Goal: Task Accomplishment & Management: Use online tool/utility

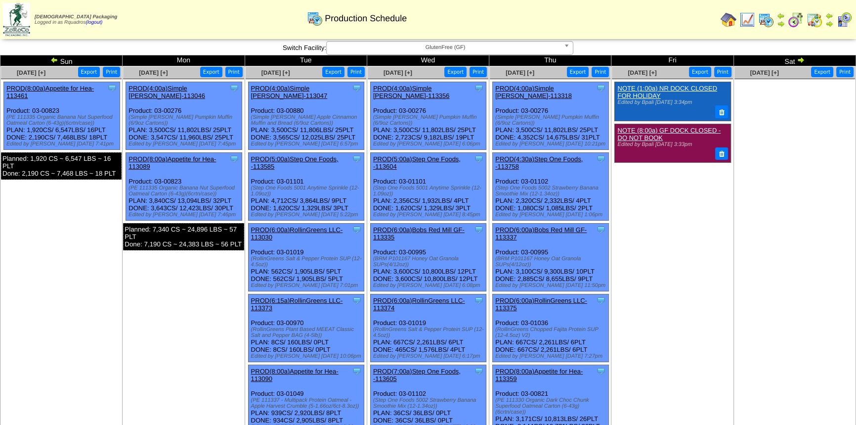
click at [680, 274] on td "Jul 04 [+] Print Export Clone Item NOTE (1:00a) NR DOCK CLOSED FOR HOLIDAY Edit…" at bounding box center [673, 374] width 122 height 616
click at [327, 155] on link "PROD(5:00a)Step One Foods, -113585" at bounding box center [295, 162] width 88 height 15
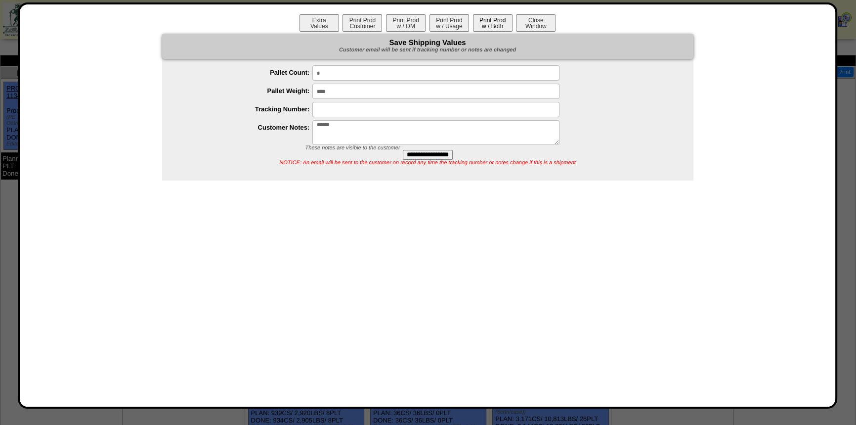
click at [503, 24] on button "Print Prod w / Both" at bounding box center [493, 22] width 40 height 17
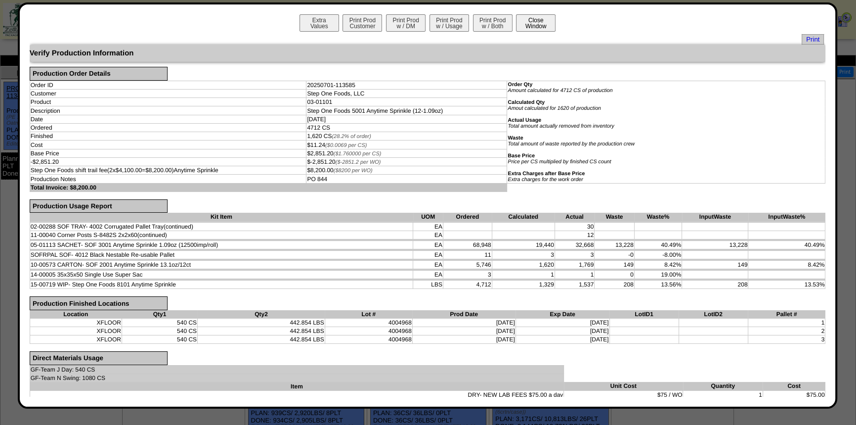
click at [523, 21] on button "Close Window" at bounding box center [536, 22] width 40 height 17
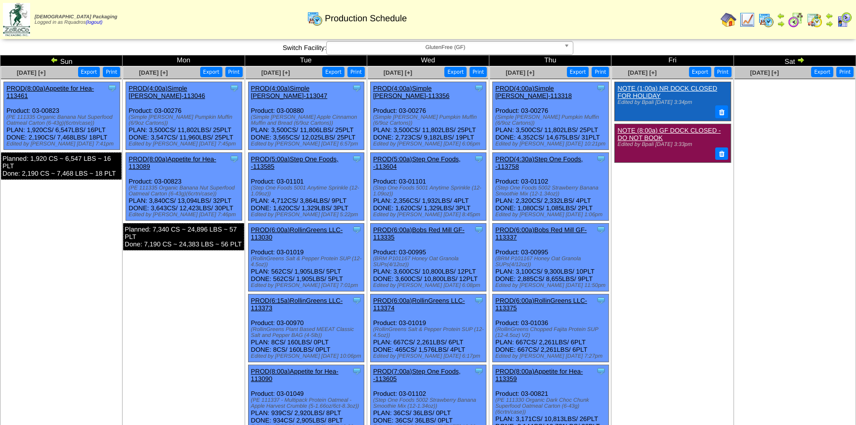
click at [88, 254] on td "Jun 29 [+] Print Export Clone Item PROD(8:00a)Appetite for Hea-113461 Appetite …" at bounding box center [61, 374] width 122 height 616
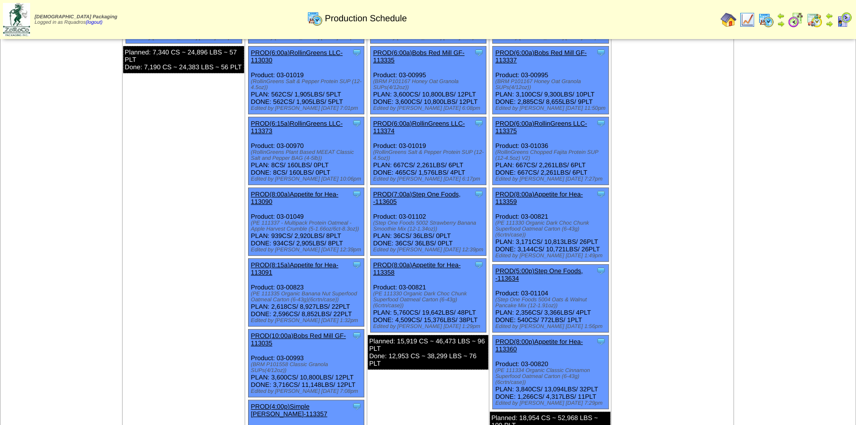
scroll to position [178, 0]
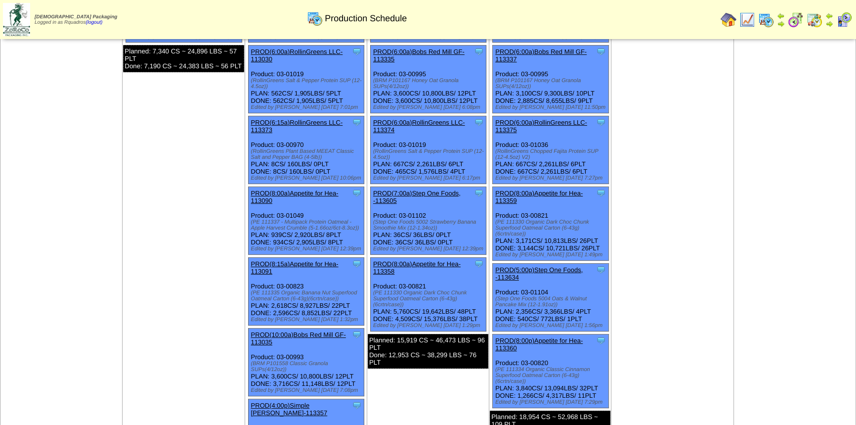
click at [433, 186] on li "Clone Item PROD(7:00a)Step One Foods, -113605 Step One Foods, LLC ScheduleID: 1…" at bounding box center [428, 220] width 117 height 68
click at [433, 189] on link "PROD(7:00a)Step One Foods, -113605" at bounding box center [417, 196] width 88 height 15
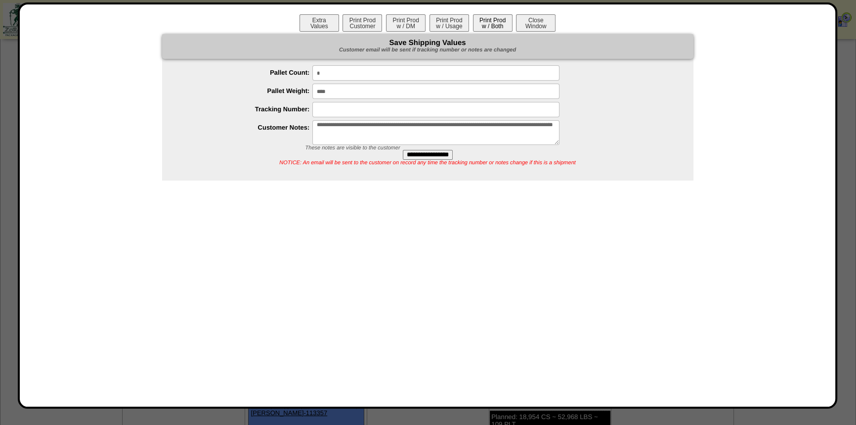
click at [491, 22] on button "Print Prod w / Both" at bounding box center [493, 22] width 40 height 17
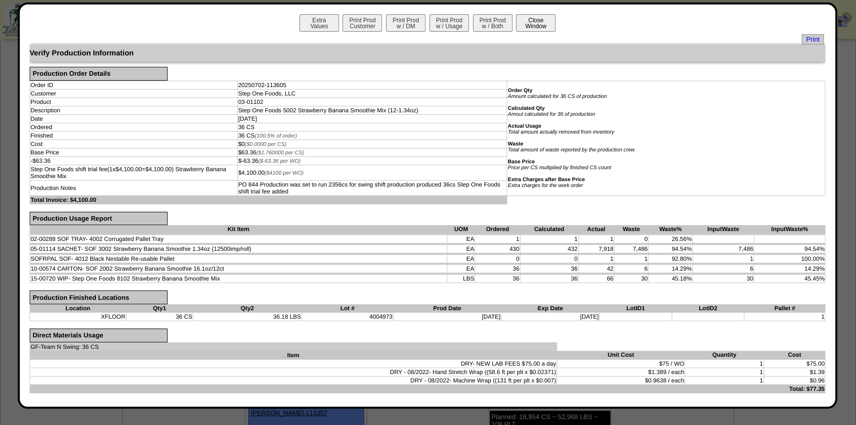
click at [536, 14] on button "Close Window" at bounding box center [536, 22] width 40 height 17
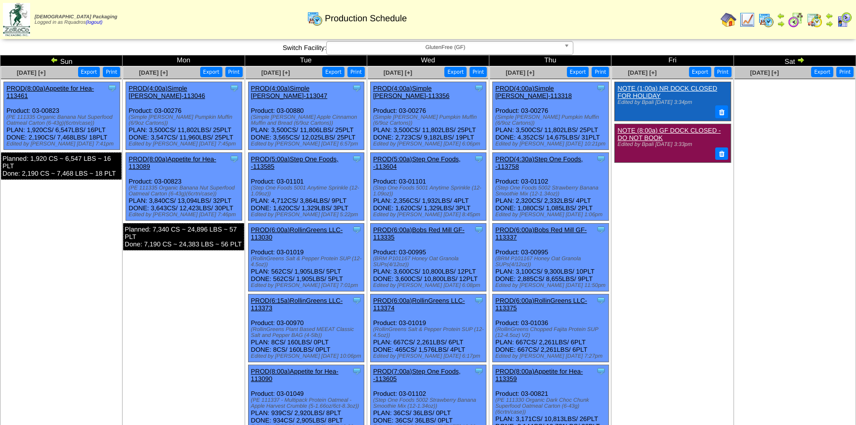
click at [680, 219] on ul "Clone Item NOTE (1:00a) NR DOCK CLOSED FOR HOLIDAY Edited by Bpali 6/23 3:34pm …" at bounding box center [672, 156] width 121 height 148
click at [535, 155] on link "PROD(4:30a)Step One Foods, -113758" at bounding box center [539, 162] width 88 height 15
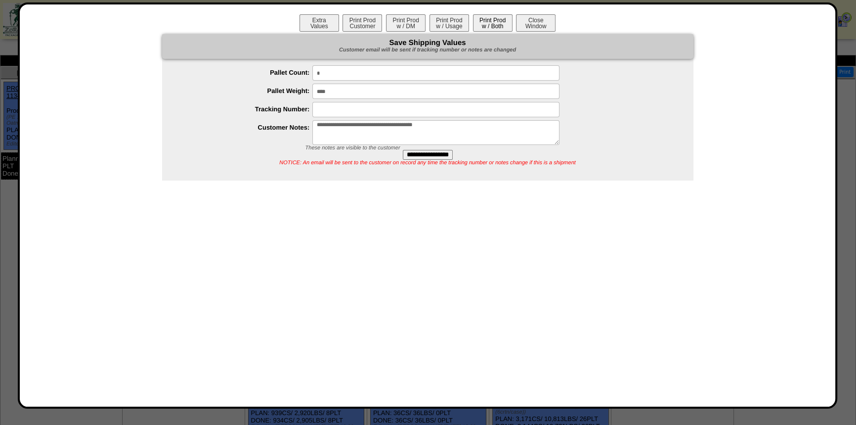
click at [495, 19] on button "Print Prod w / Both" at bounding box center [493, 22] width 40 height 17
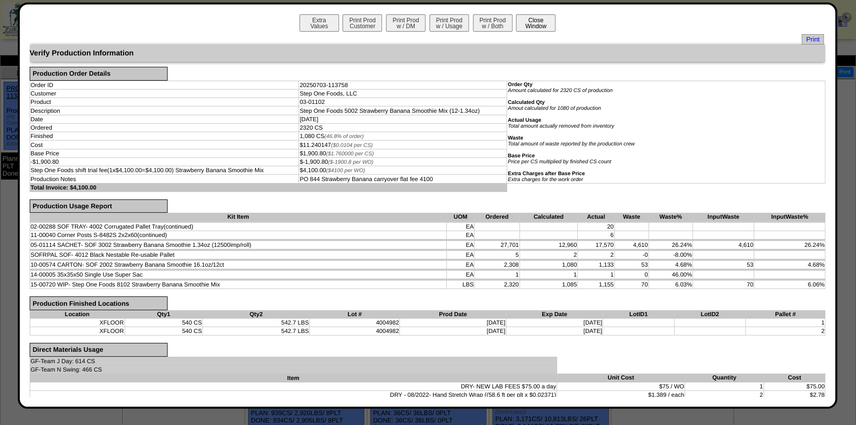
click at [535, 21] on button "Close Window" at bounding box center [536, 22] width 40 height 17
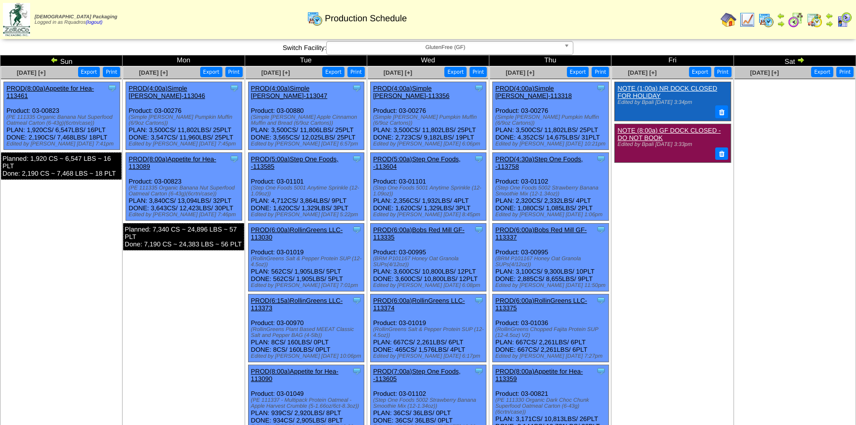
click at [688, 341] on td "[DATE] [+] Print Export Clone Item NOTE (1:00a) NR DOCK CLOSED FOR HOLIDAY Edit…" at bounding box center [673, 374] width 122 height 616
click at [741, 247] on td "Jul 05 [+] Print Export" at bounding box center [795, 374] width 122 height 616
click at [300, 155] on link "PROD(5:00a)Step One Foods, -113585" at bounding box center [295, 162] width 88 height 15
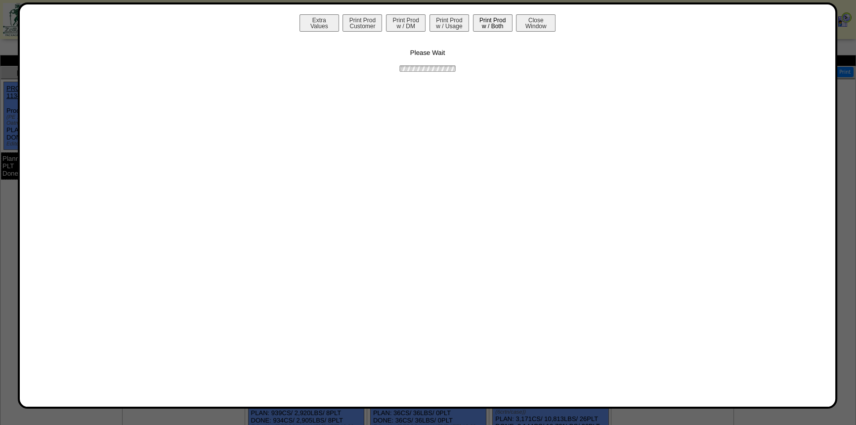
click at [493, 23] on button "Print Prod w / Both" at bounding box center [493, 22] width 40 height 17
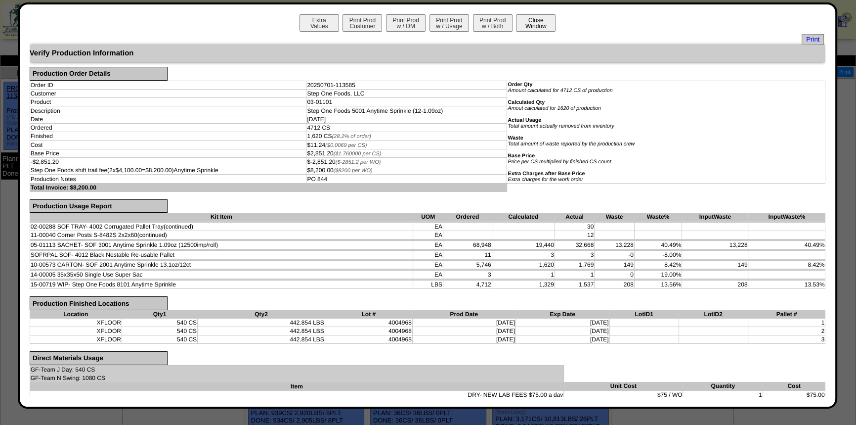
click at [536, 27] on button "Close Window" at bounding box center [536, 22] width 40 height 17
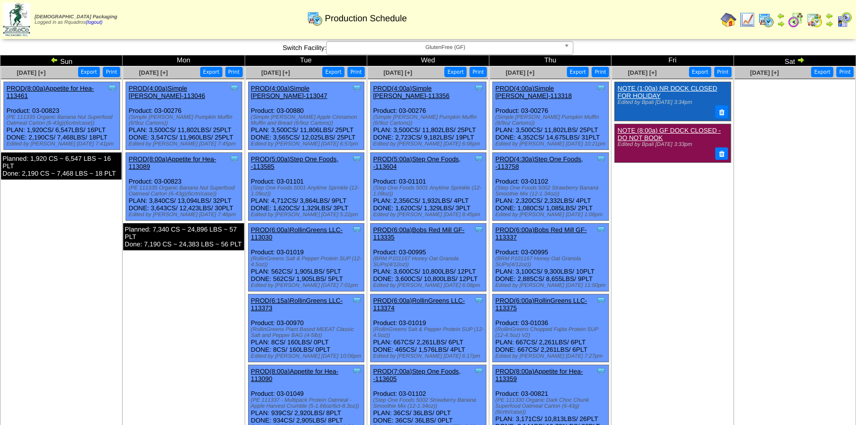
click at [108, 265] on td "Jun 29 [+] Print Export Clone Item PROD(8:00a)Appetite for Hea-113461 Appetite …" at bounding box center [61, 374] width 122 height 616
click at [438, 367] on link "PROD(7:00a)Step One Foods, -113605" at bounding box center [417, 374] width 88 height 15
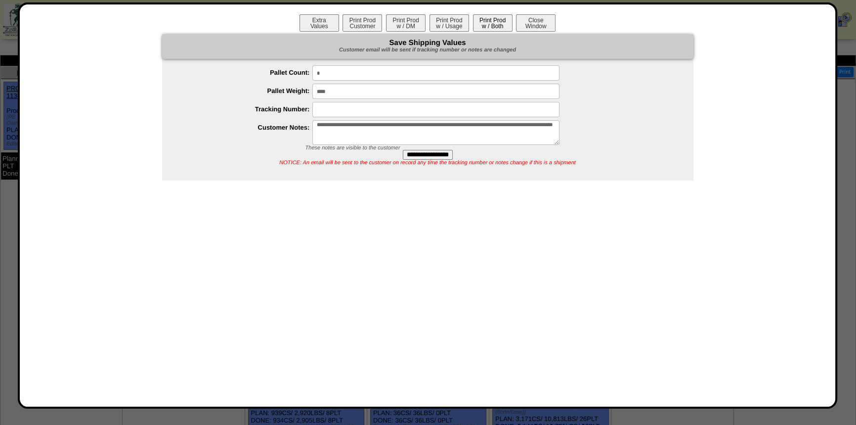
click at [498, 25] on button "Print Prod w / Both" at bounding box center [493, 22] width 40 height 17
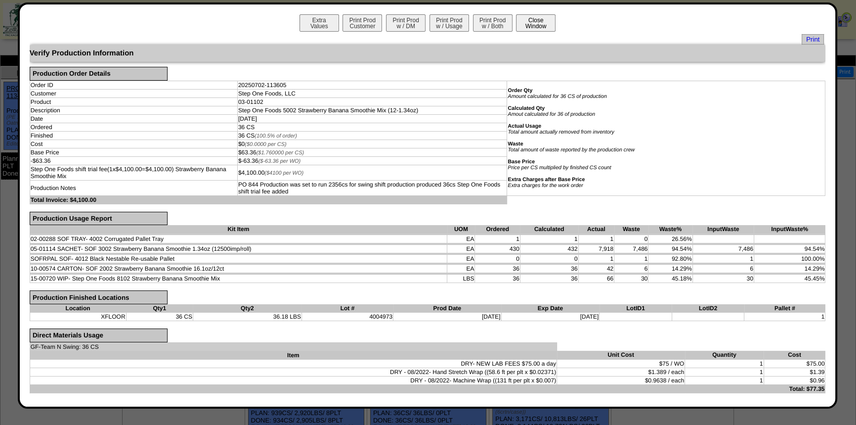
click at [526, 25] on button "Close Window" at bounding box center [536, 22] width 40 height 17
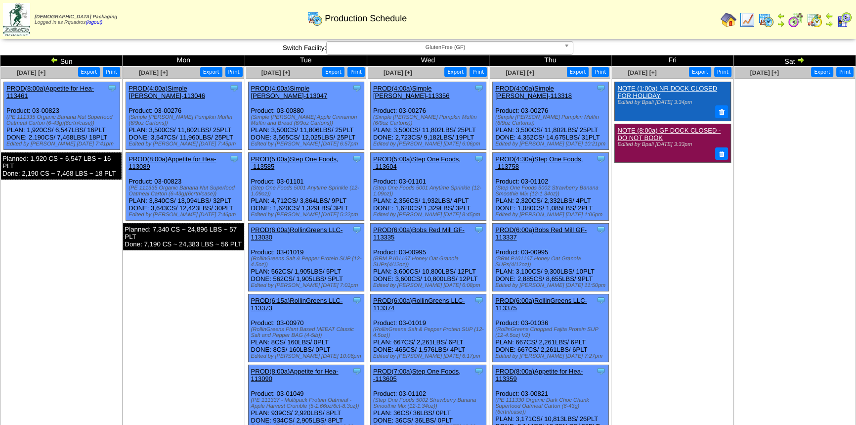
click at [688, 314] on td "[DATE] [+] Print Export Clone Item NOTE (1:00a) NR DOCK CLOSED FOR HOLIDAY Edit…" at bounding box center [673, 374] width 122 height 616
click at [538, 155] on link "PROD(4:30a)Step One Foods, -113758" at bounding box center [539, 162] width 88 height 15
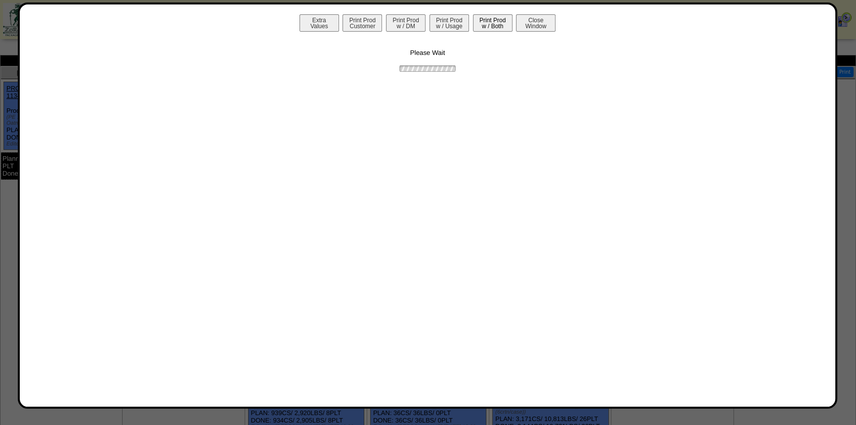
click at [505, 20] on button "Print Prod w / Both" at bounding box center [493, 22] width 40 height 17
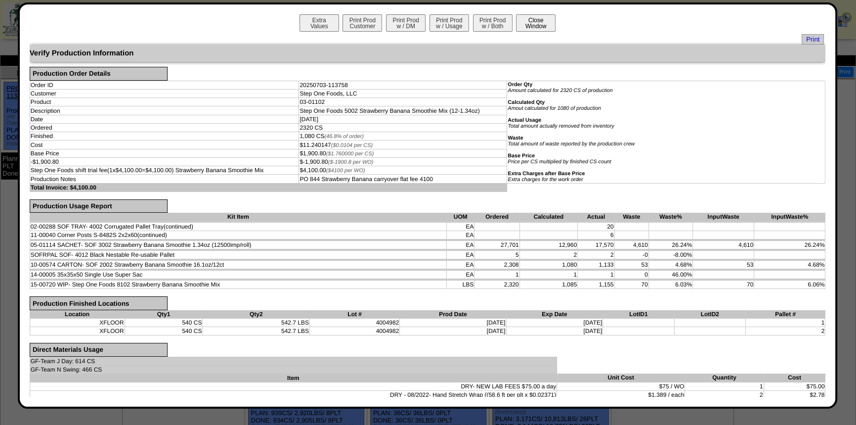
click at [527, 20] on button "Close Window" at bounding box center [536, 22] width 40 height 17
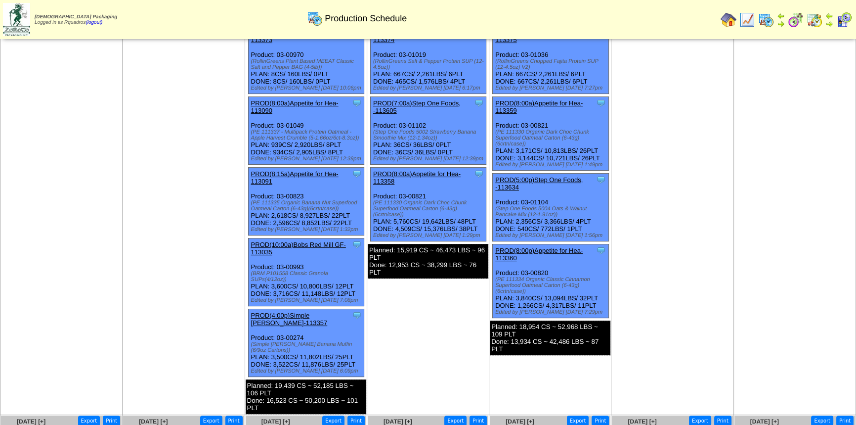
scroll to position [269, 0]
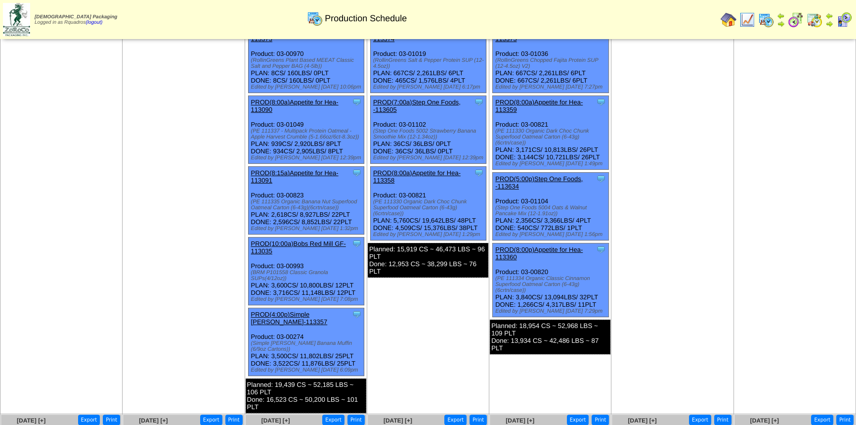
click at [573, 175] on link "PROD(5:00p)Step One Foods, -113634" at bounding box center [539, 182] width 88 height 15
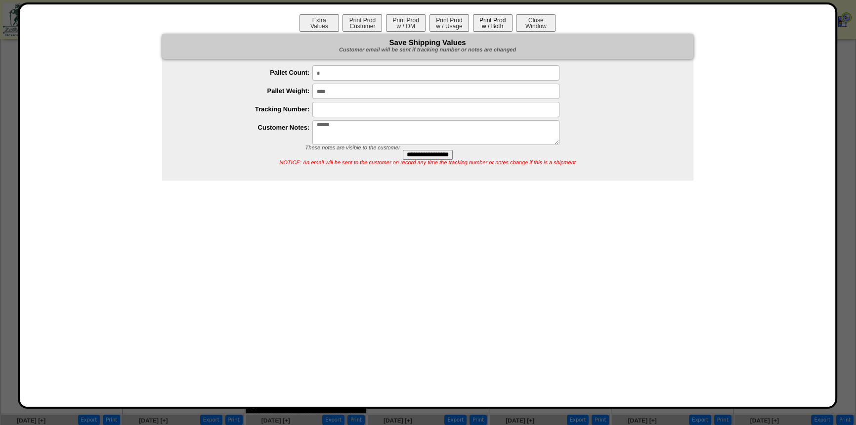
click at [491, 25] on button "Print Prod w / Both" at bounding box center [493, 22] width 40 height 17
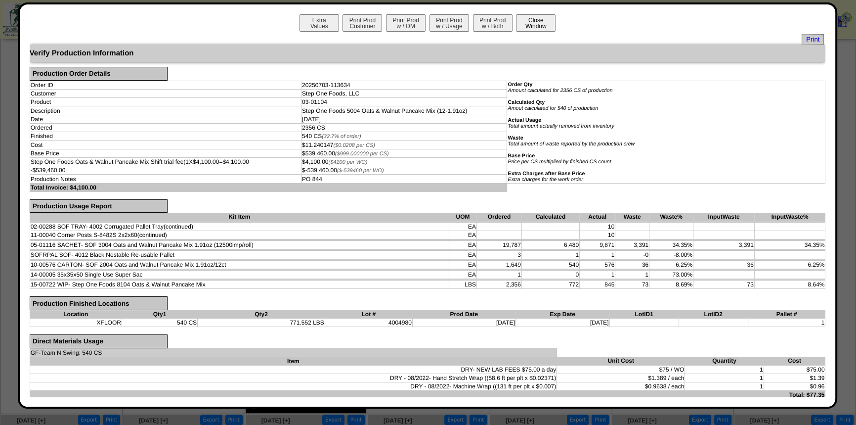
click at [530, 25] on button "Close Window" at bounding box center [536, 22] width 40 height 17
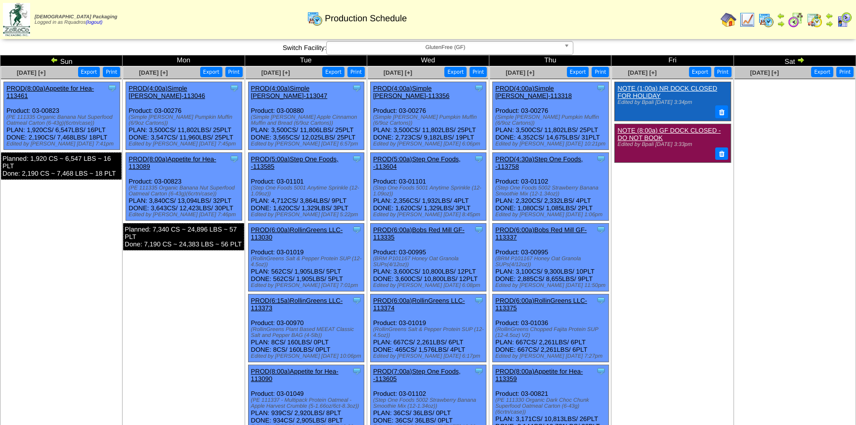
click at [705, 281] on td "Jul 04 [+] Print Export Clone Item NOTE (1:00a) NR DOCK CLOSED FOR HOLIDAY Edit…" at bounding box center [673, 374] width 122 height 616
click at [797, 59] on img at bounding box center [801, 60] width 8 height 8
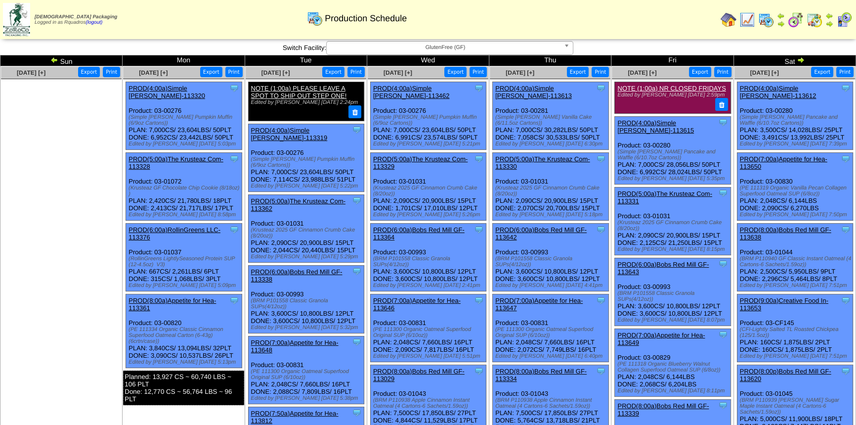
click at [803, 56] on img at bounding box center [801, 60] width 8 height 8
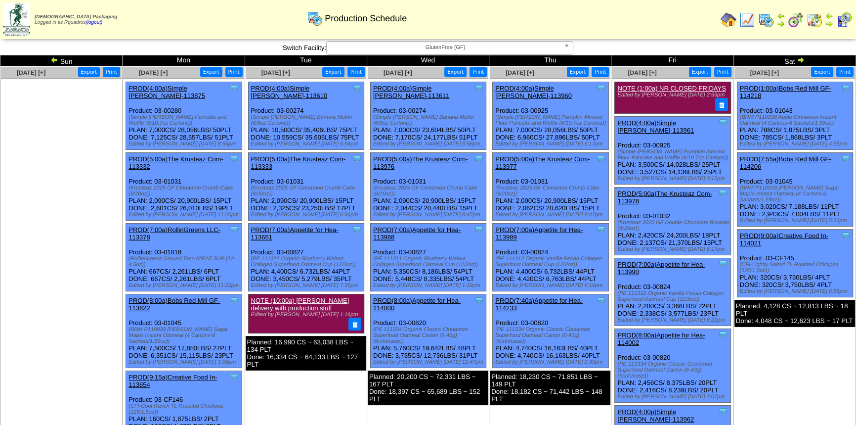
click at [804, 59] on img at bounding box center [801, 60] width 8 height 8
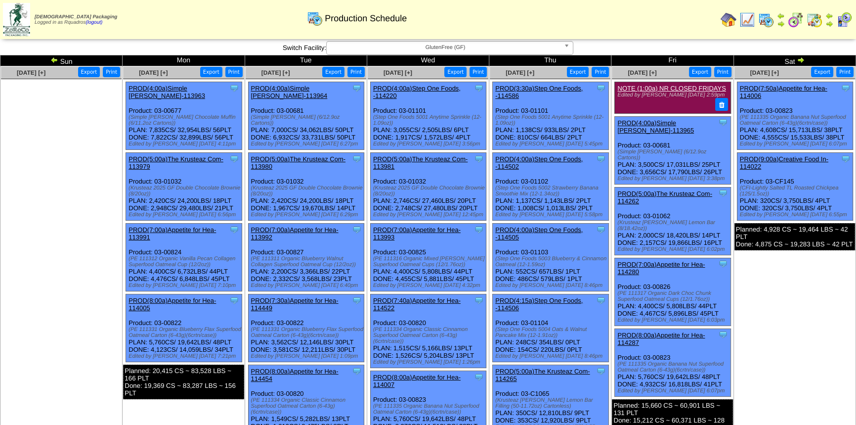
click at [800, 59] on img at bounding box center [801, 60] width 8 height 8
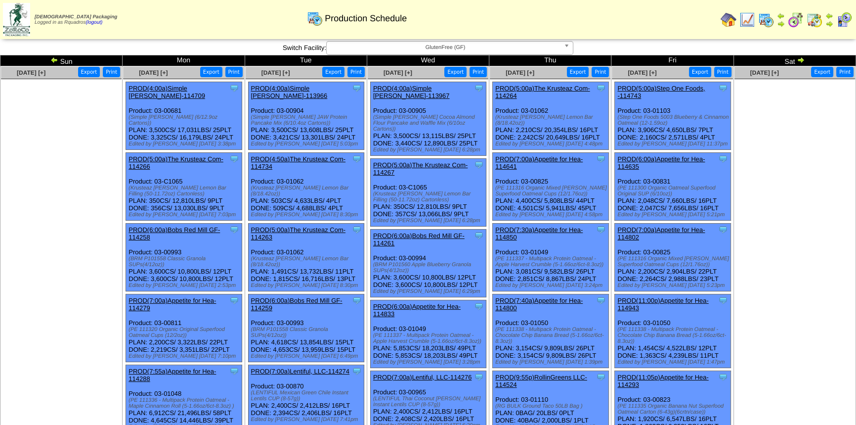
click at [745, 268] on td "Aug 02 [+] Print Export" at bounding box center [795, 367] width 122 height 602
click at [690, 88] on link "PROD(5:00a)Step One Foods, -114743" at bounding box center [661, 92] width 88 height 15
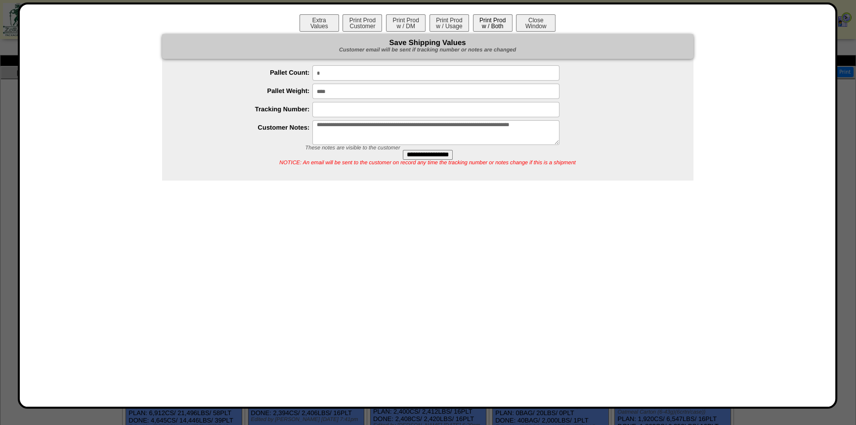
click at [494, 21] on button "Print Prod w / Both" at bounding box center [493, 22] width 40 height 17
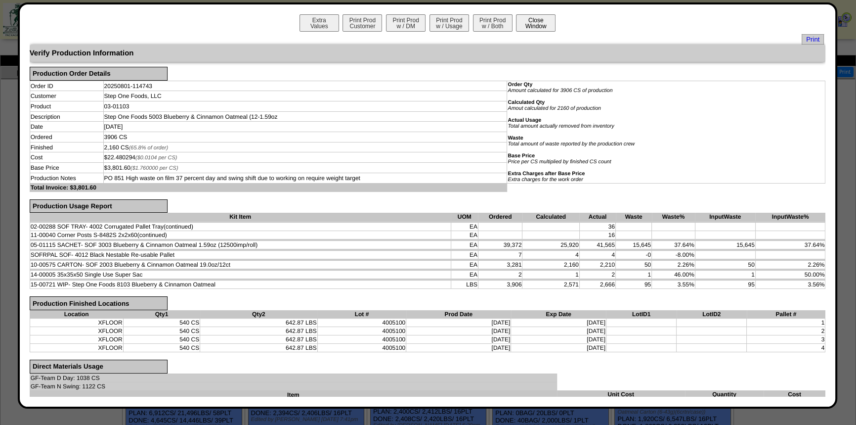
click at [539, 14] on button "Close Window" at bounding box center [536, 22] width 40 height 17
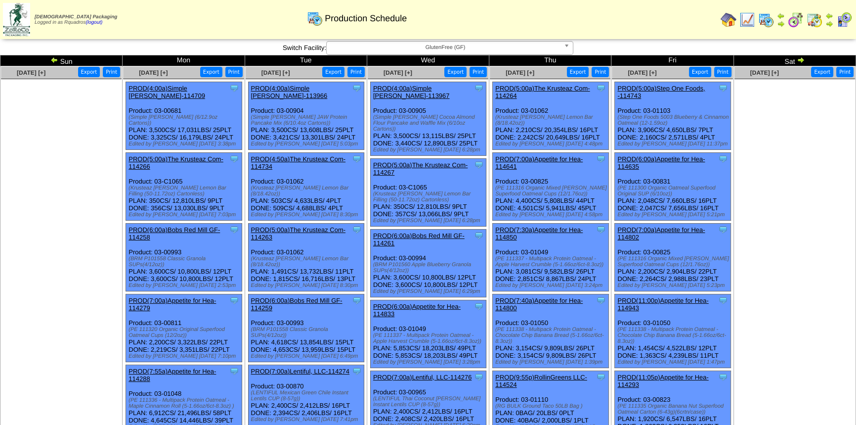
click at [771, 244] on td "[DATE] [+] Print Export" at bounding box center [795, 367] width 122 height 602
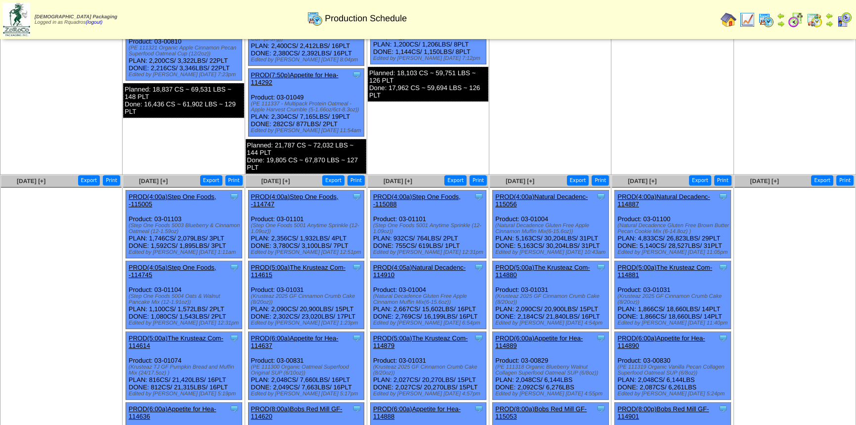
scroll to position [494, 0]
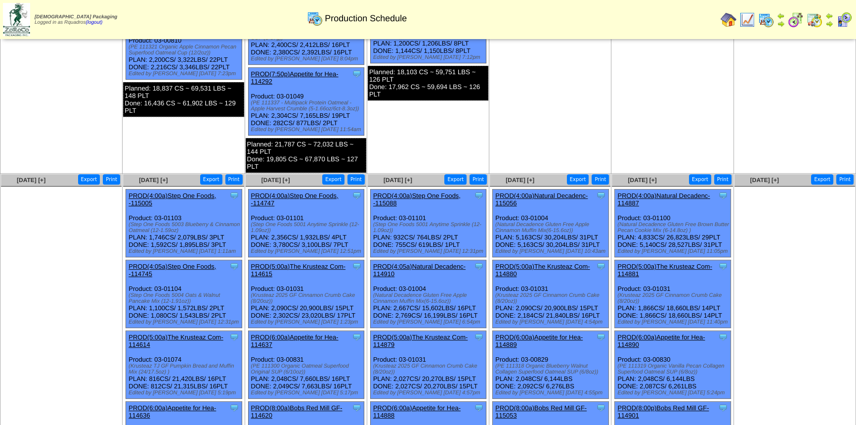
click at [207, 192] on link "PROD(4:00a)Step One Foods, -115005" at bounding box center [173, 199] width 88 height 15
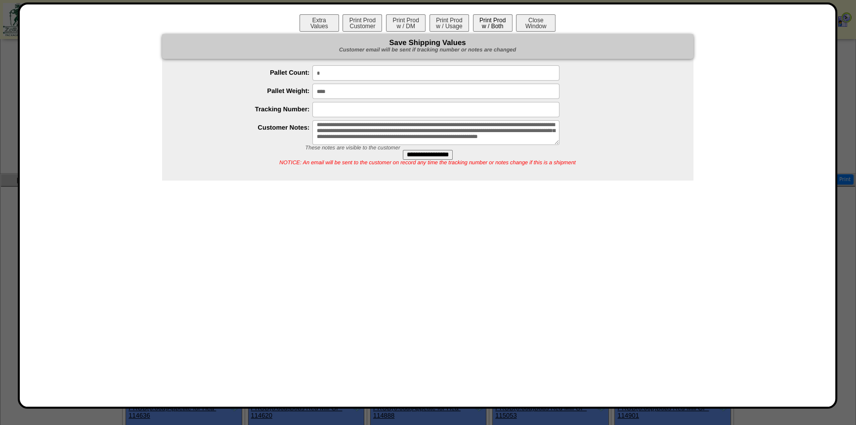
click at [488, 24] on button "Print Prod w / Both" at bounding box center [493, 22] width 40 height 17
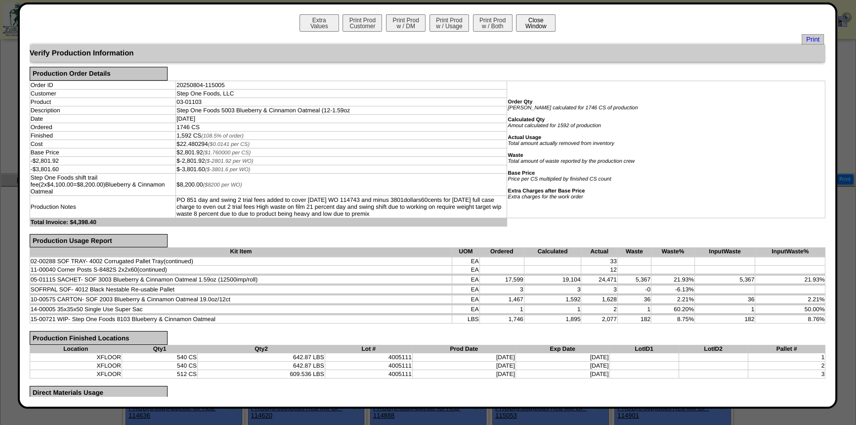
click at [534, 21] on button "Close Window" at bounding box center [536, 22] width 40 height 17
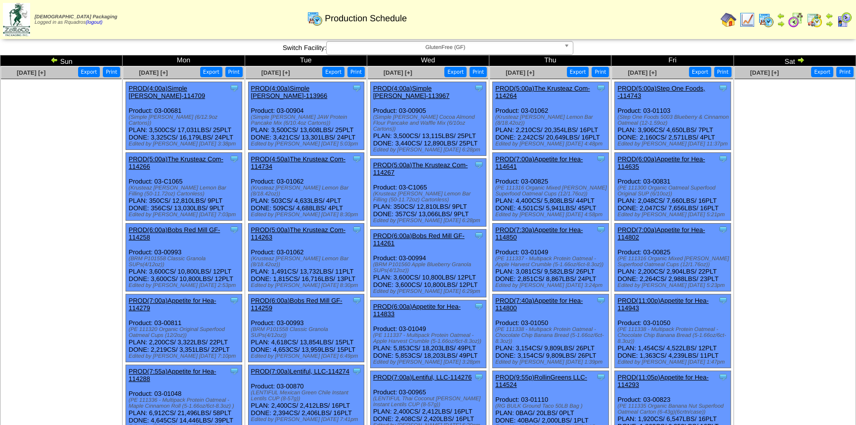
click at [90, 242] on td "[DATE] [+] Print Export" at bounding box center [61, 367] width 122 height 602
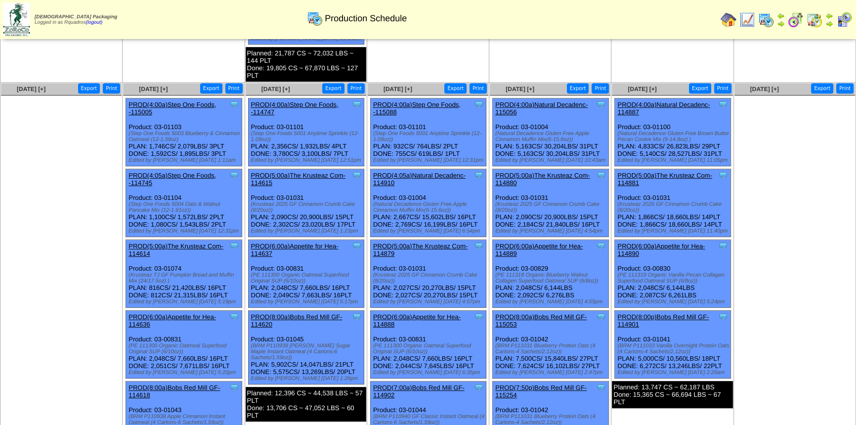
scroll to position [584, 0]
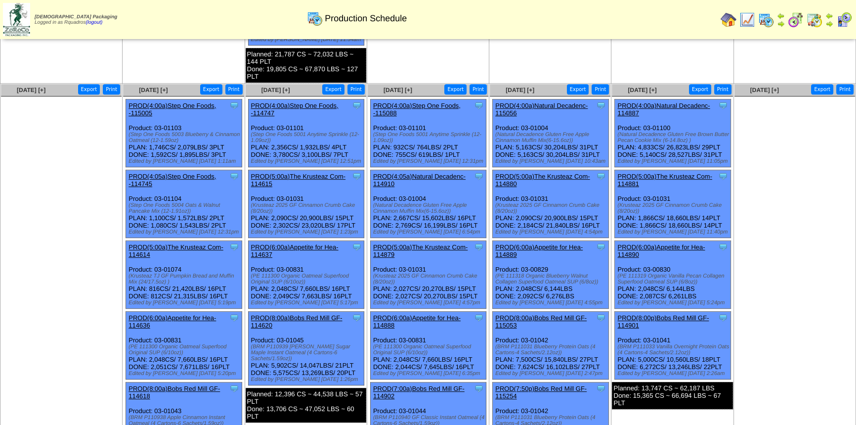
click at [195, 173] on link "PROD(4:05a)Step One Foods, -114745" at bounding box center [173, 180] width 88 height 15
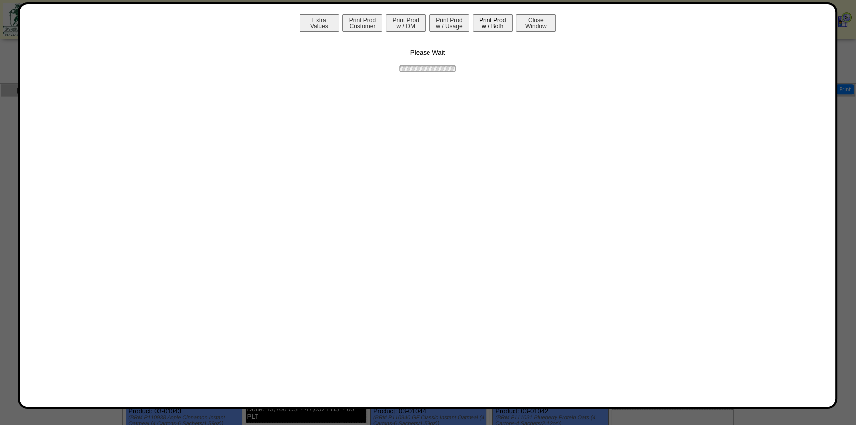
click at [492, 25] on button "Print Prod w / Both" at bounding box center [493, 22] width 40 height 17
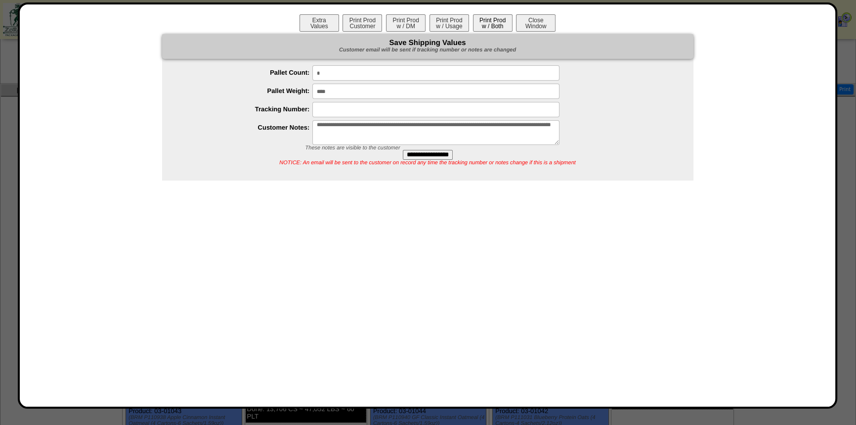
click at [492, 25] on button "Print Prod w / Both" at bounding box center [493, 22] width 40 height 17
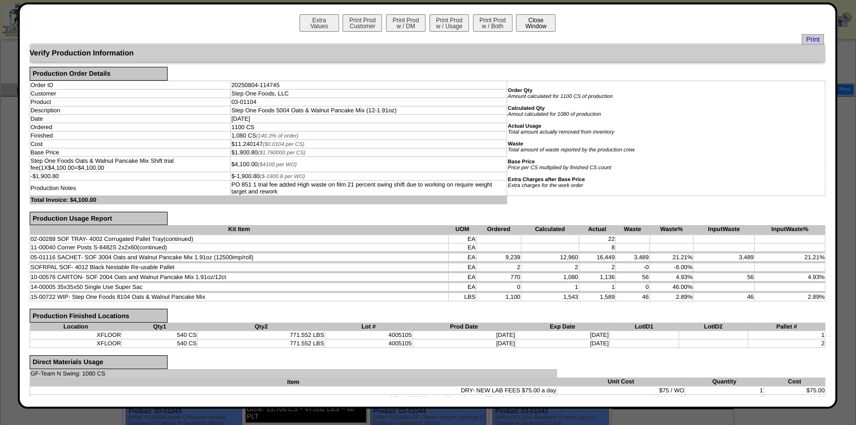
click at [537, 25] on button "Close Window" at bounding box center [536, 22] width 40 height 17
